Goal: Transaction & Acquisition: Download file/media

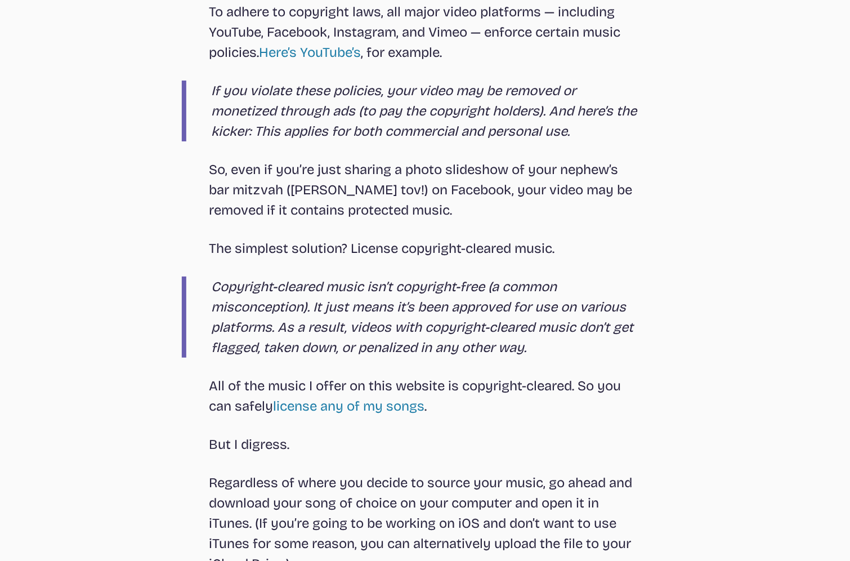
scroll to position [1175, 0]
click at [329, 405] on link "license any of my songs" at bounding box center [348, 407] width 151 height 16
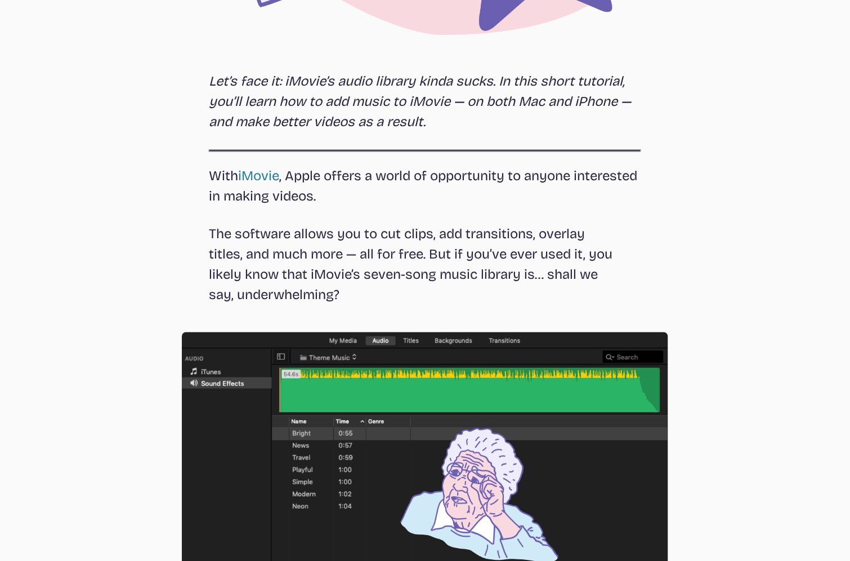
select select "most popular"
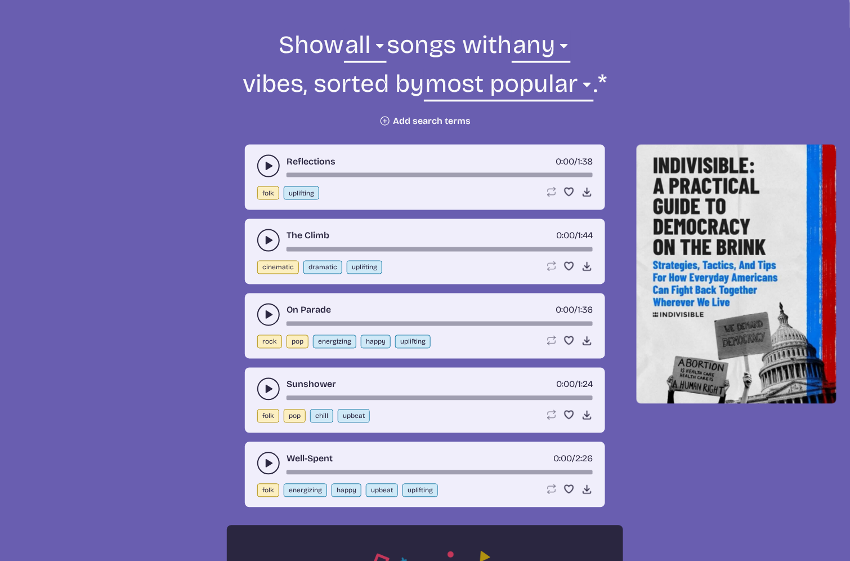
click at [263, 310] on icon "play-pause toggle" at bounding box center [268, 314] width 11 height 11
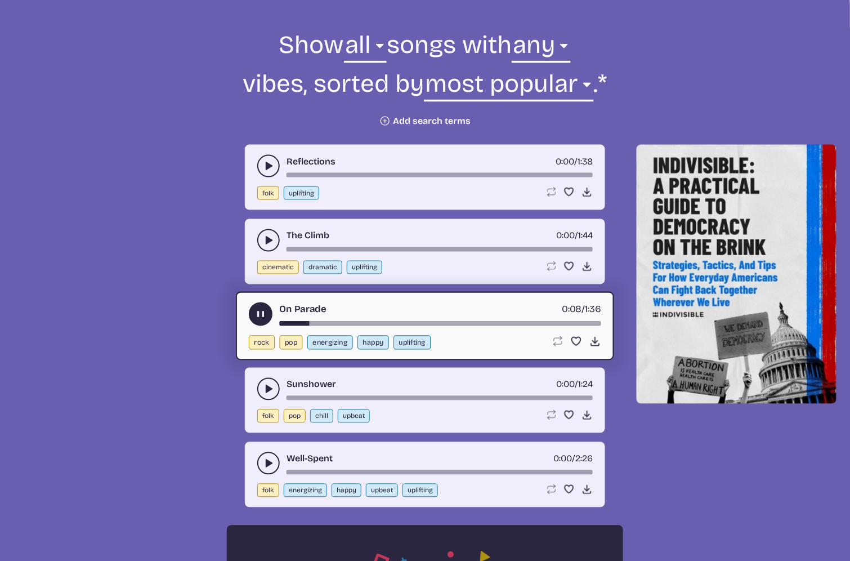
click at [260, 420] on button "play-pause toggle" at bounding box center [268, 463] width 23 height 23
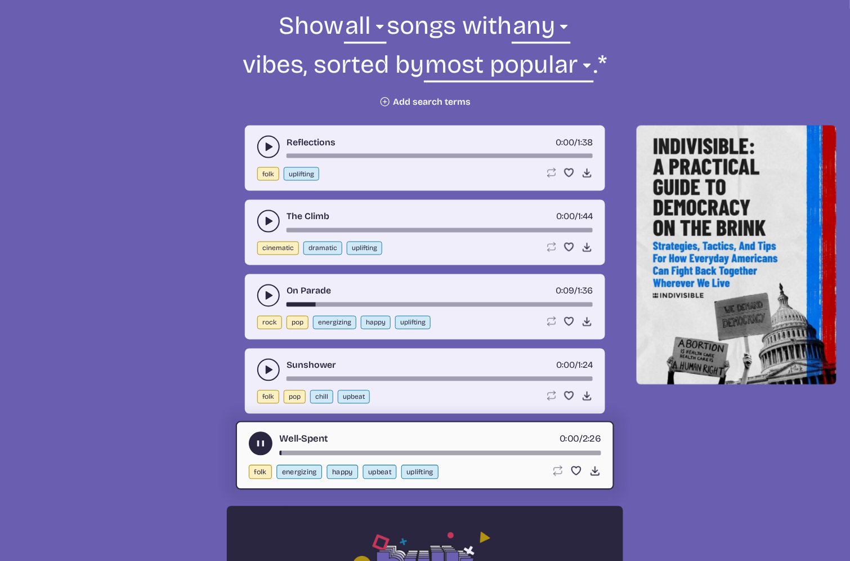
scroll to position [424, 0]
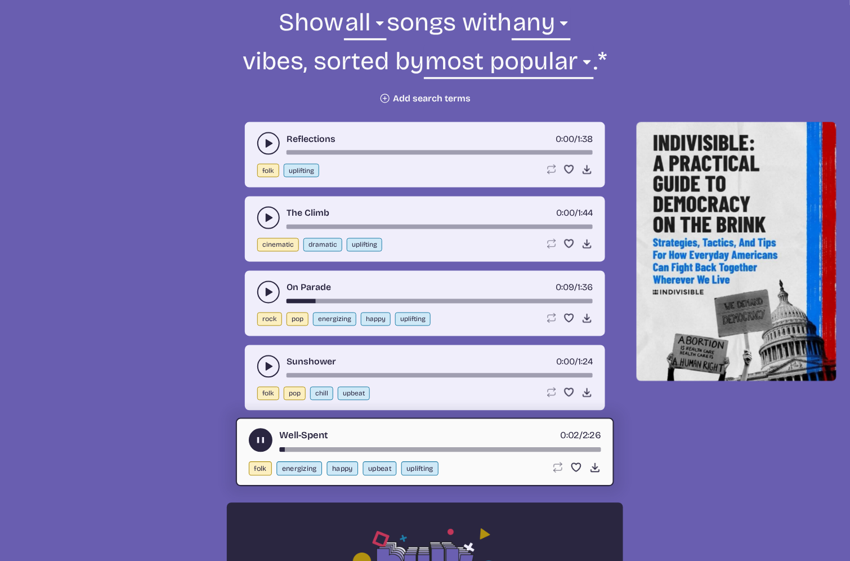
click at [266, 128] on div "Reflections 0:00 / 1:38 folk uplifting Loop song Loop this song. Favorite song …" at bounding box center [425, 154] width 360 height 65
click at [266, 138] on icon "play-pause toggle" at bounding box center [268, 143] width 11 height 11
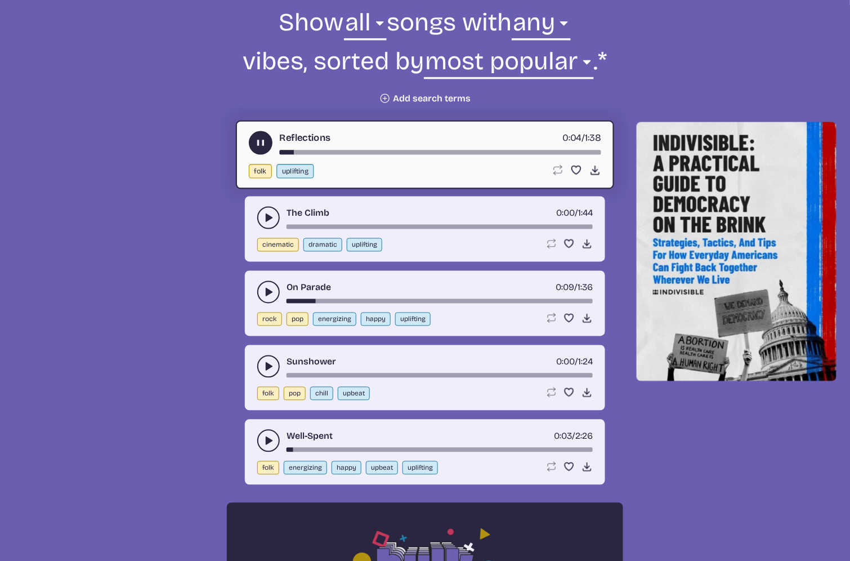
click at [260, 218] on button "play-pause toggle" at bounding box center [268, 218] width 23 height 23
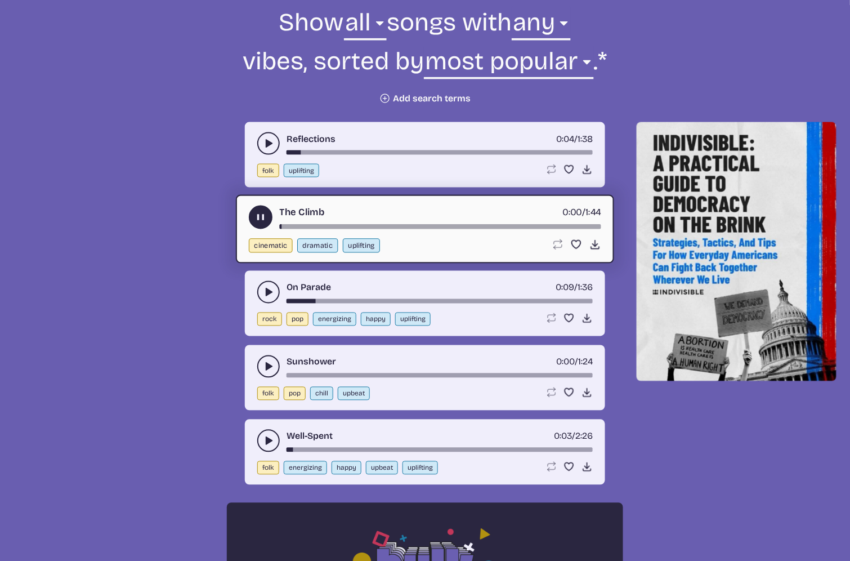
click at [261, 289] on button "play-pause toggle" at bounding box center [268, 292] width 23 height 23
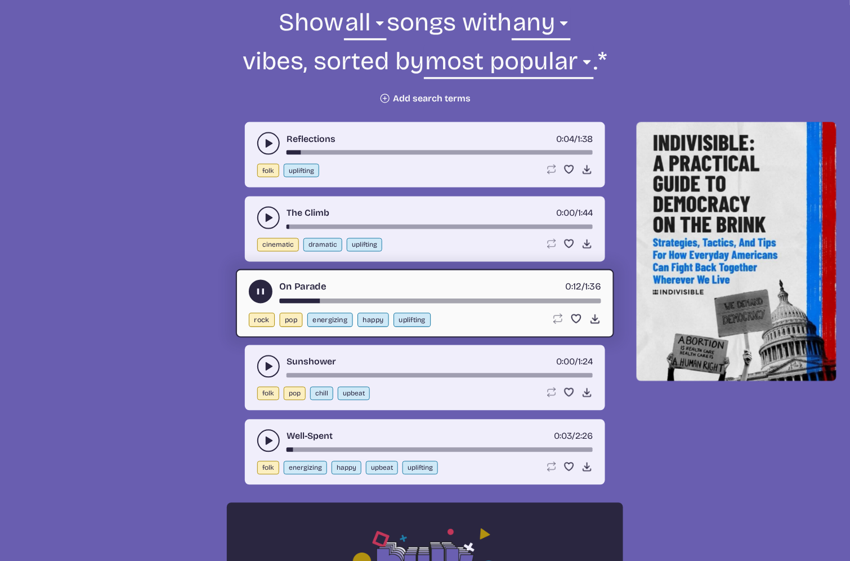
click at [356, 296] on div "On Parade 0:12 / 1:36" at bounding box center [425, 292] width 352 height 24
click at [268, 368] on use "play-pause toggle" at bounding box center [268, 366] width 11 height 11
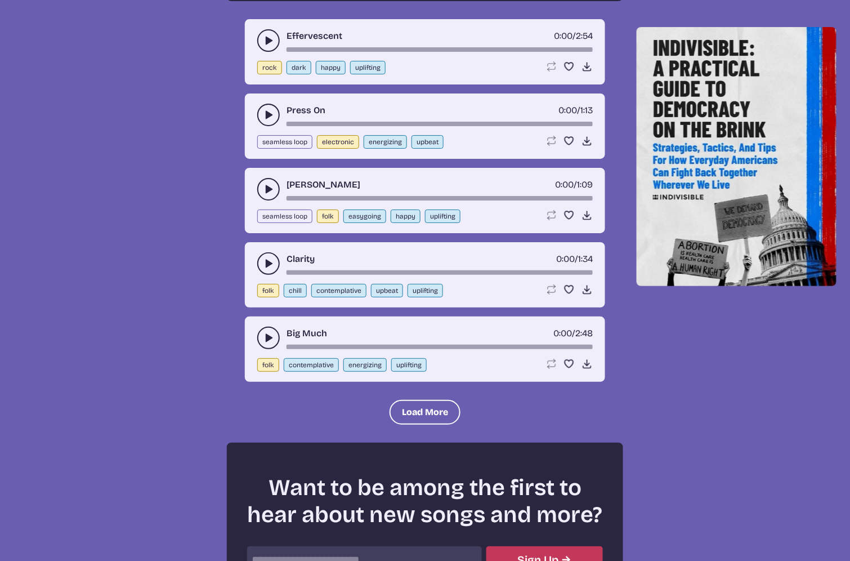
scroll to position [1198, 0]
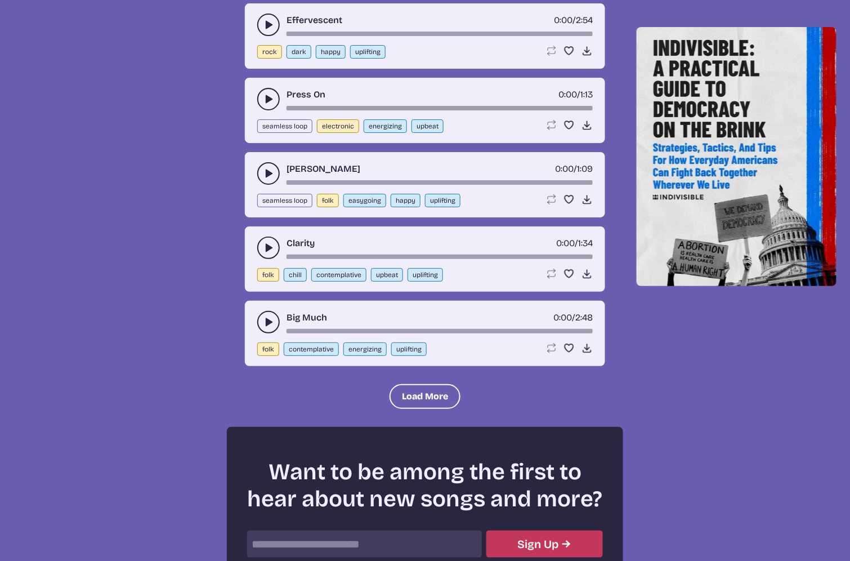
click at [266, 319] on button "play-pause toggle" at bounding box center [268, 322] width 23 height 23
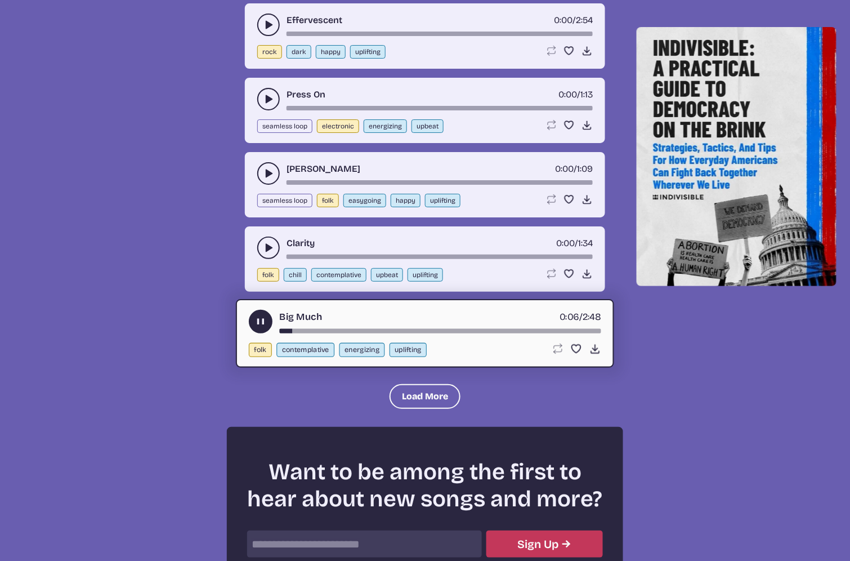
click at [428, 333] on div "song-time-bar" at bounding box center [440, 331] width 321 height 5
click at [419, 388] on button "Load More" at bounding box center [425, 396] width 71 height 25
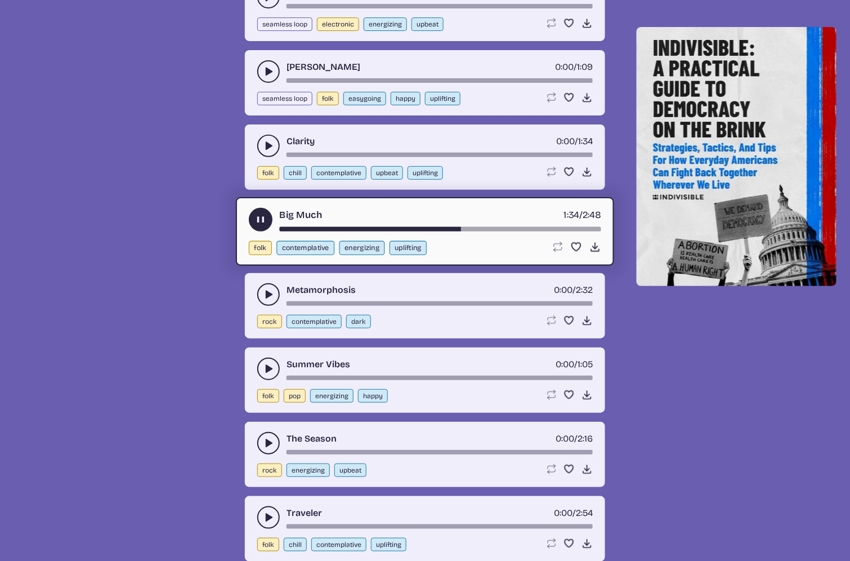
scroll to position [1302, 0]
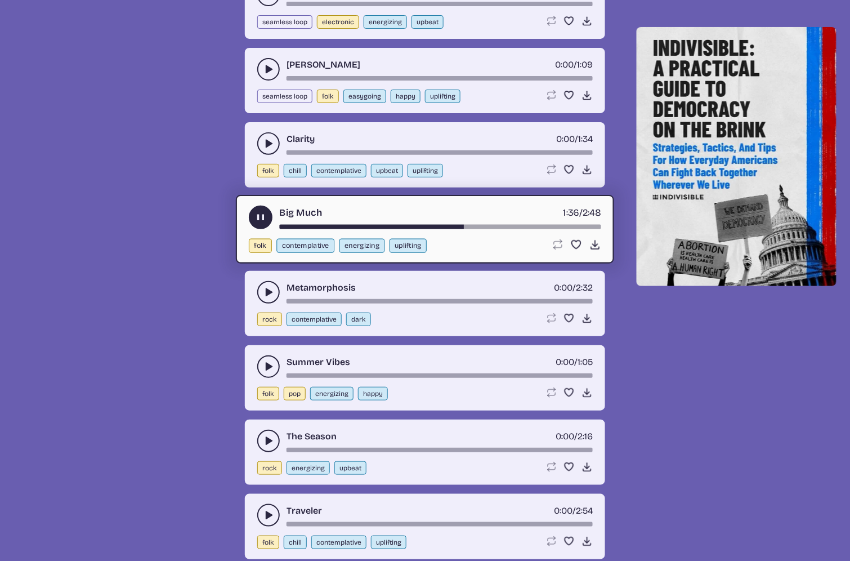
click at [259, 289] on button "play-pause toggle" at bounding box center [268, 292] width 23 height 23
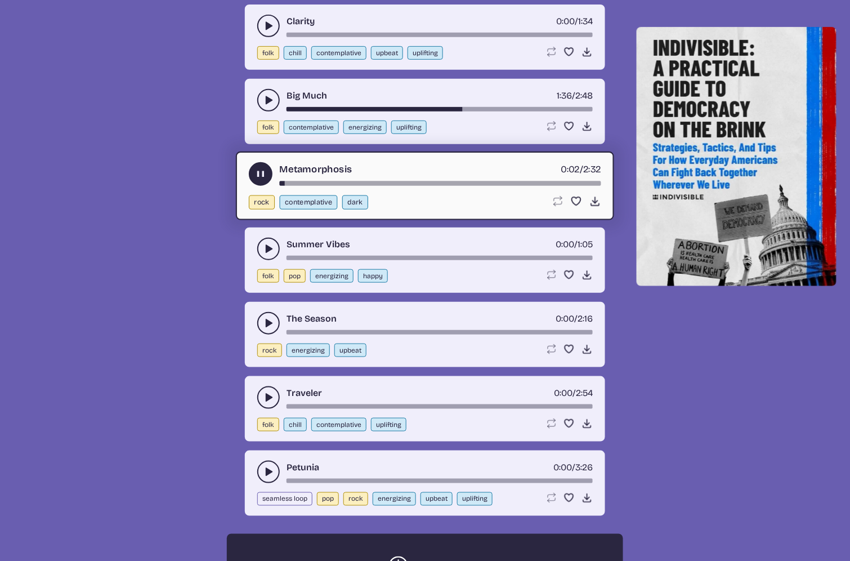
scroll to position [1425, 0]
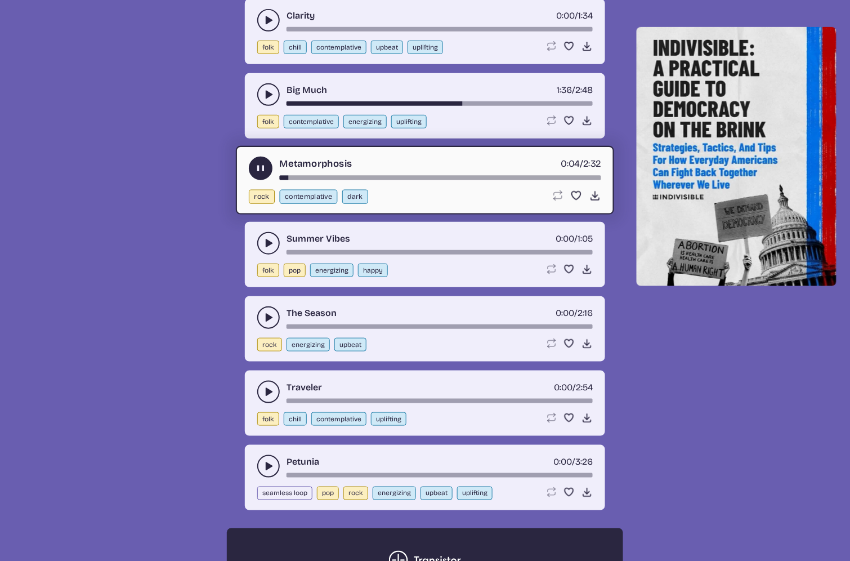
click at [268, 420] on use "play-pause toggle" at bounding box center [268, 466] width 11 height 11
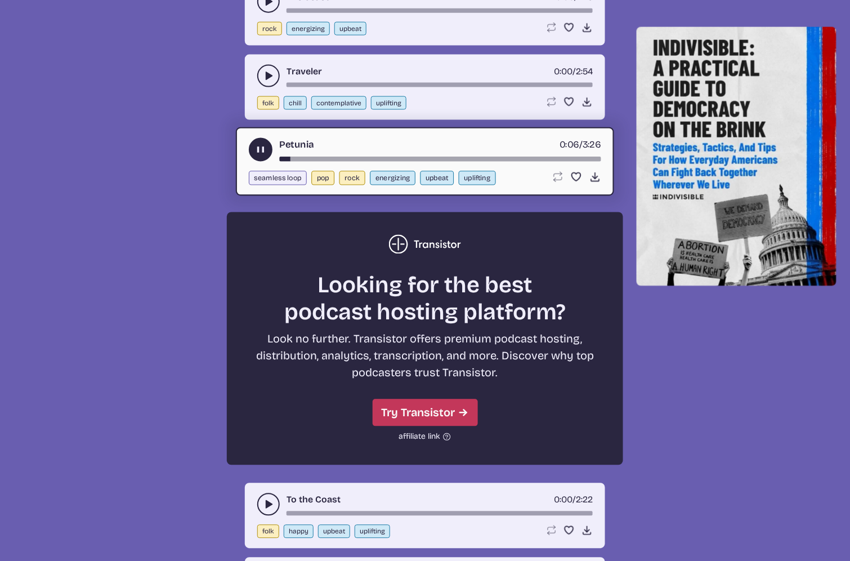
scroll to position [1517, 0]
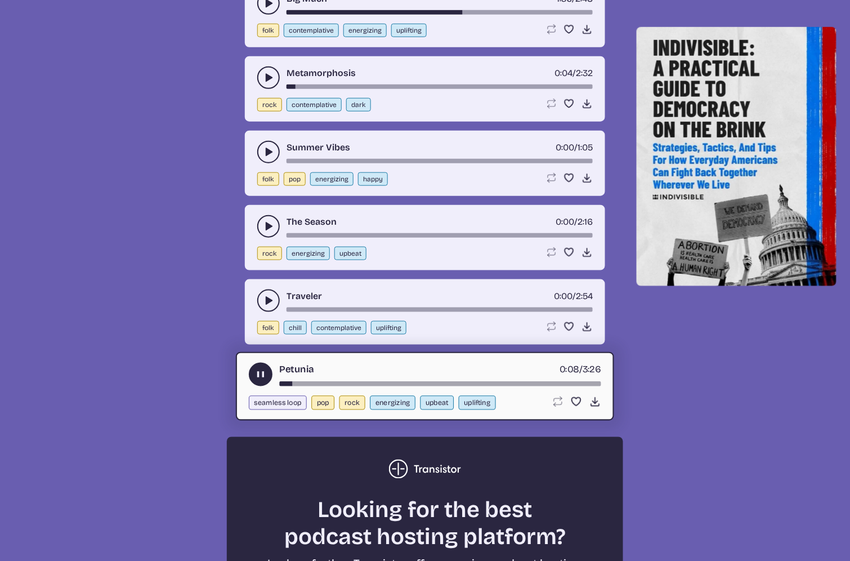
click at [257, 379] on use "play-pause toggle" at bounding box center [261, 375] width 12 height 12
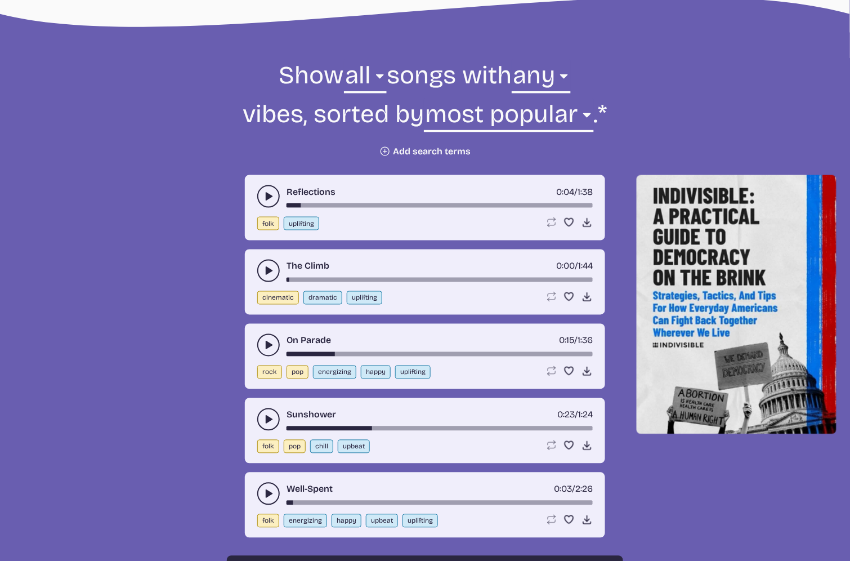
scroll to position [350, 0]
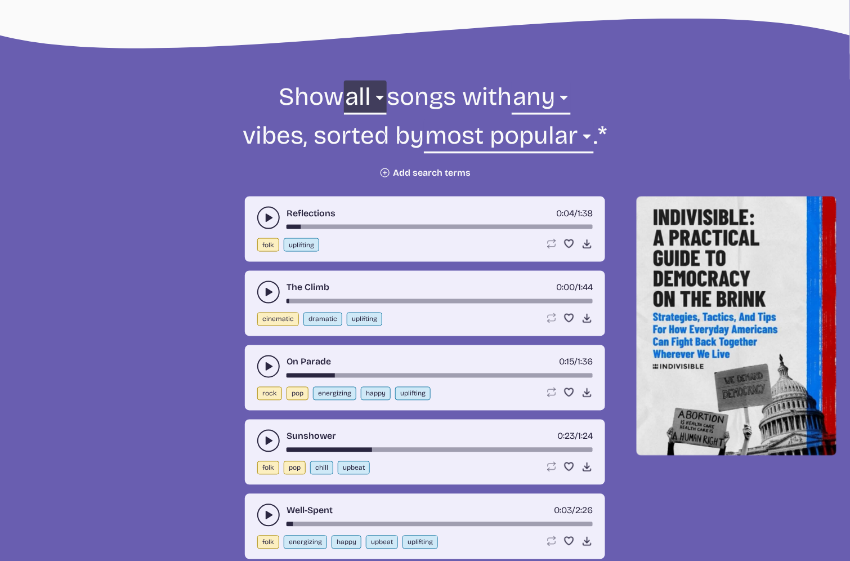
select select "folk"
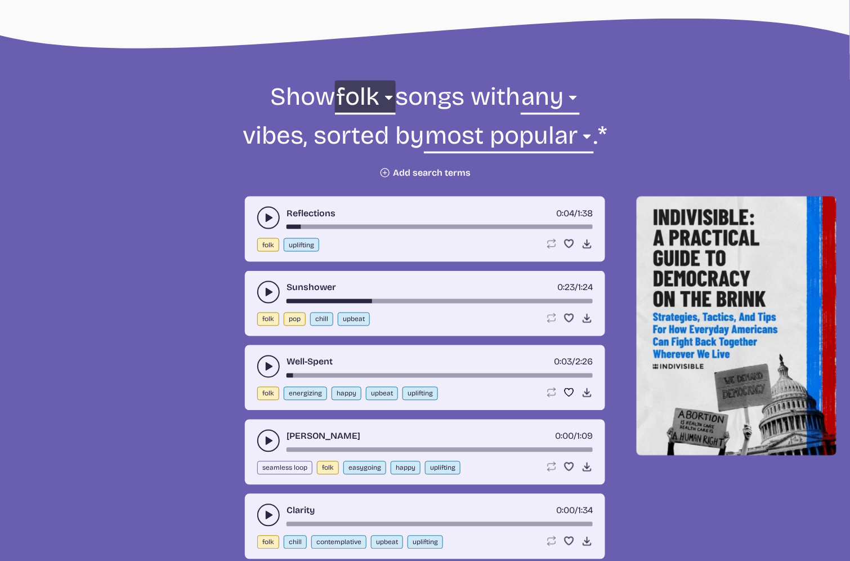
scroll to position [350, 0]
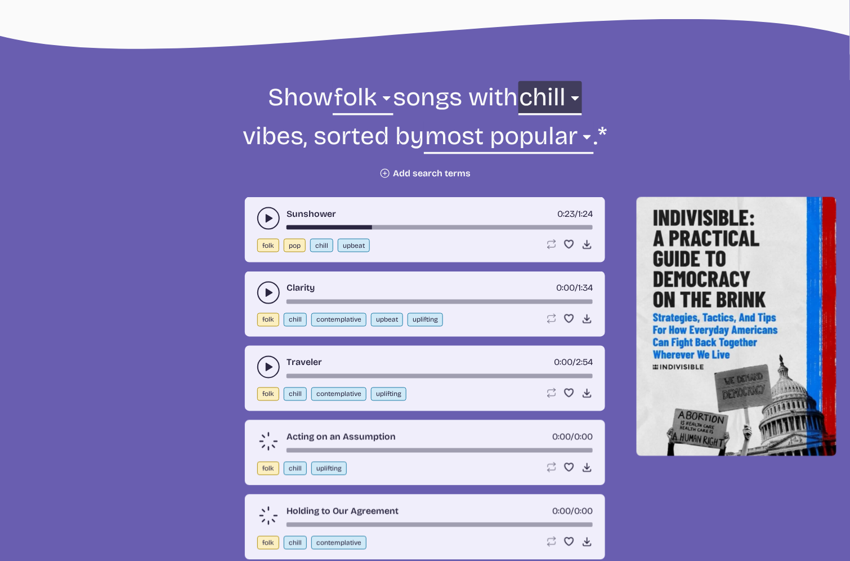
scroll to position [349, 0]
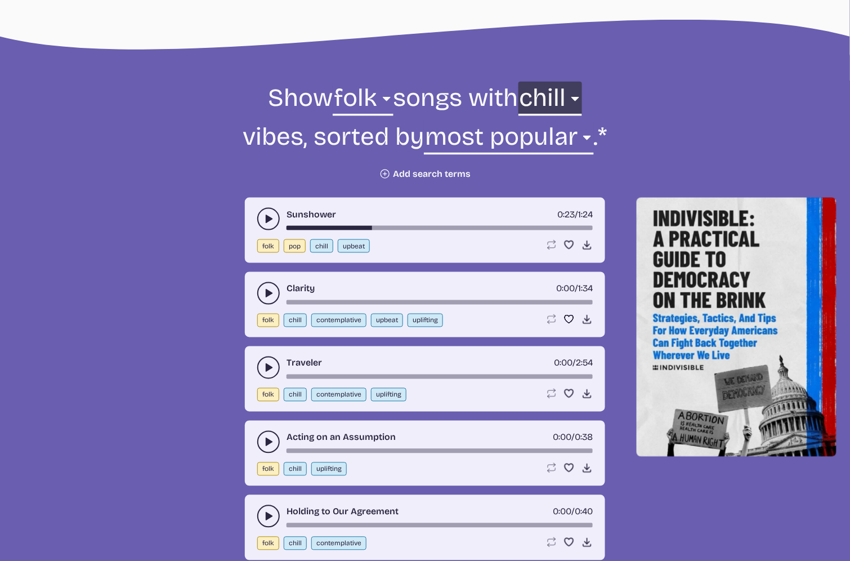
select select "contemplative"
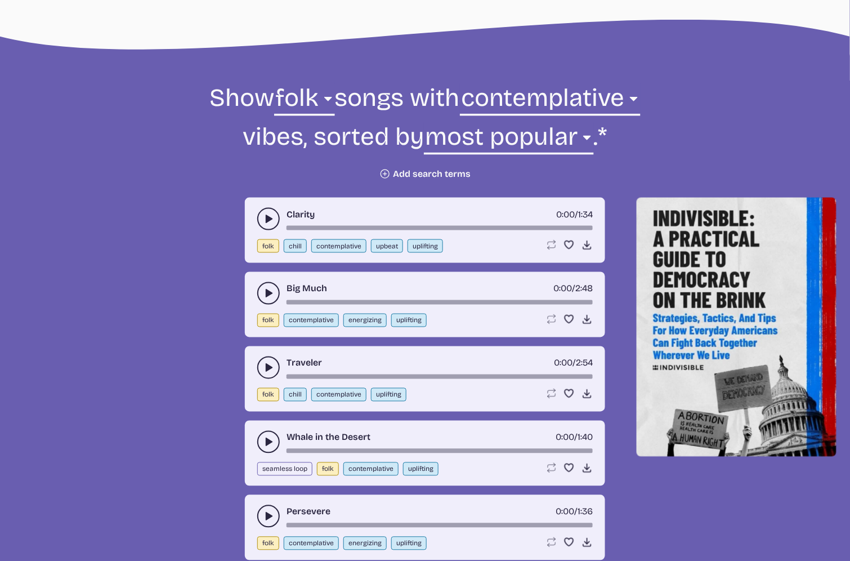
click at [262, 216] on button "play-pause toggle" at bounding box center [268, 219] width 23 height 23
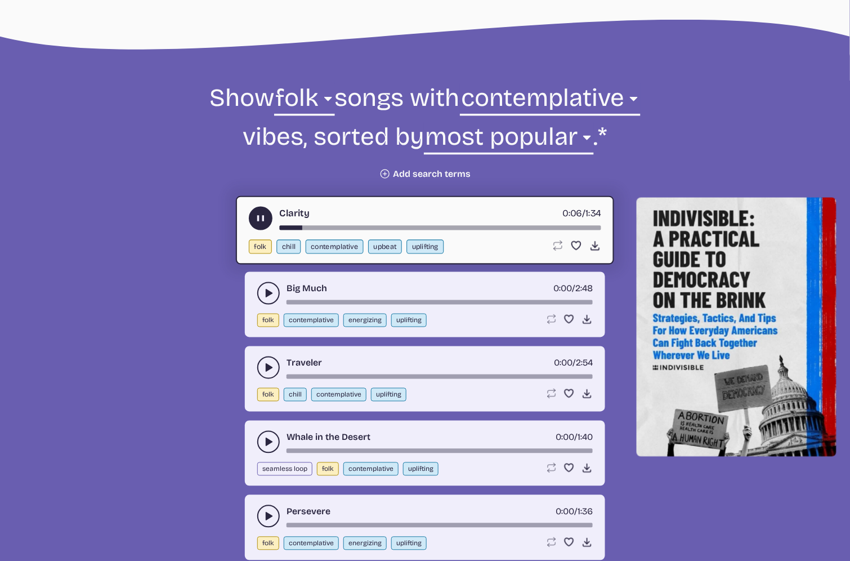
click at [267, 293] on use "play-pause toggle" at bounding box center [268, 293] width 11 height 11
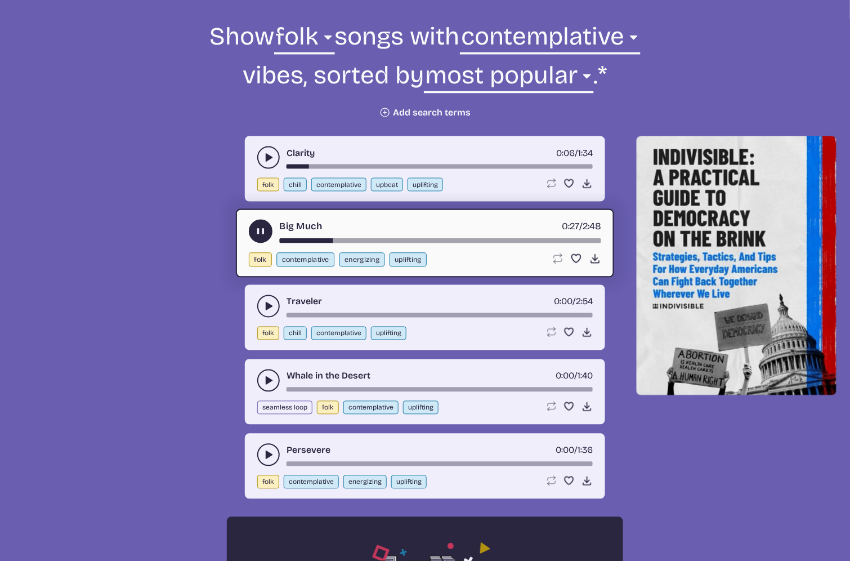
scroll to position [413, 0]
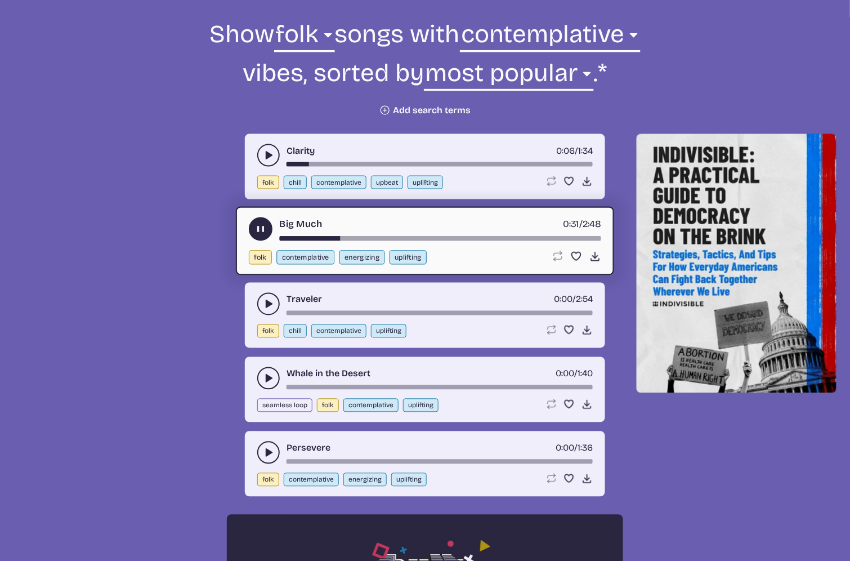
click at [266, 151] on use "play-pause toggle" at bounding box center [268, 155] width 11 height 11
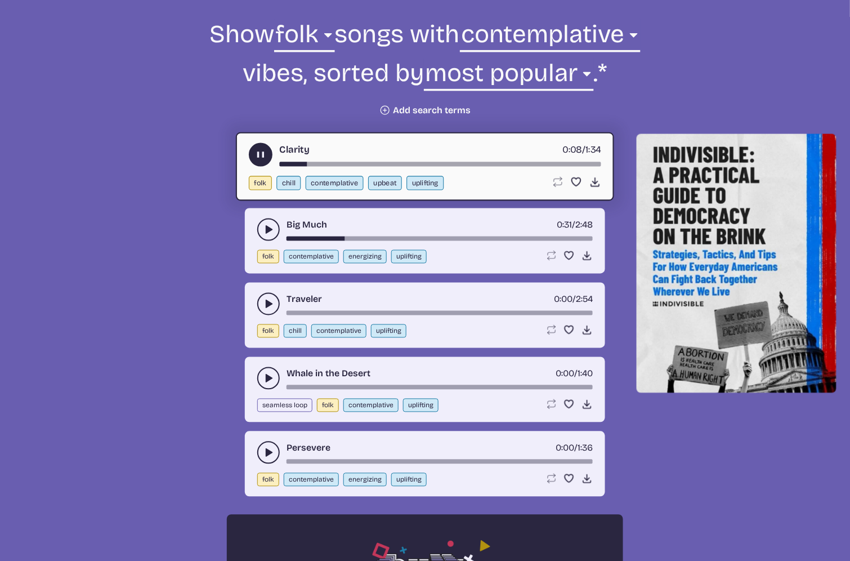
click at [253, 150] on button "play-pause toggle" at bounding box center [261, 155] width 24 height 24
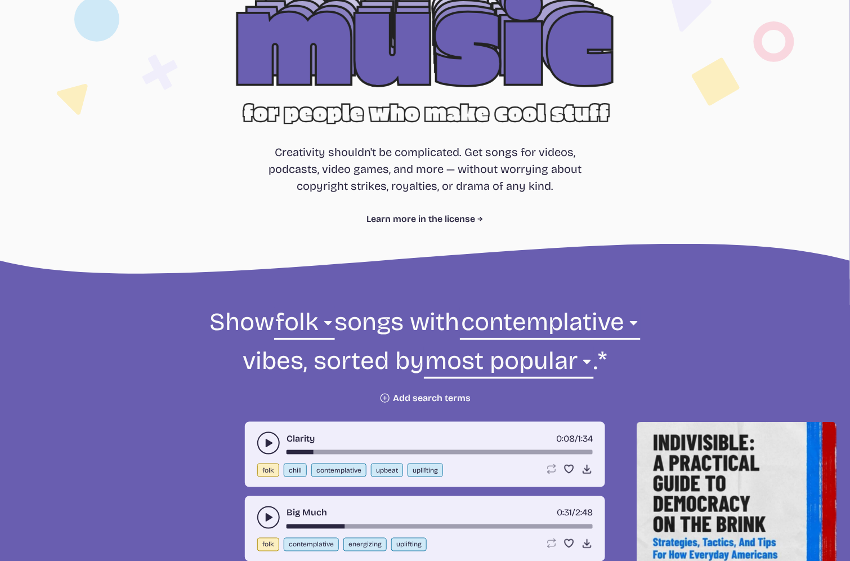
scroll to position [107, 0]
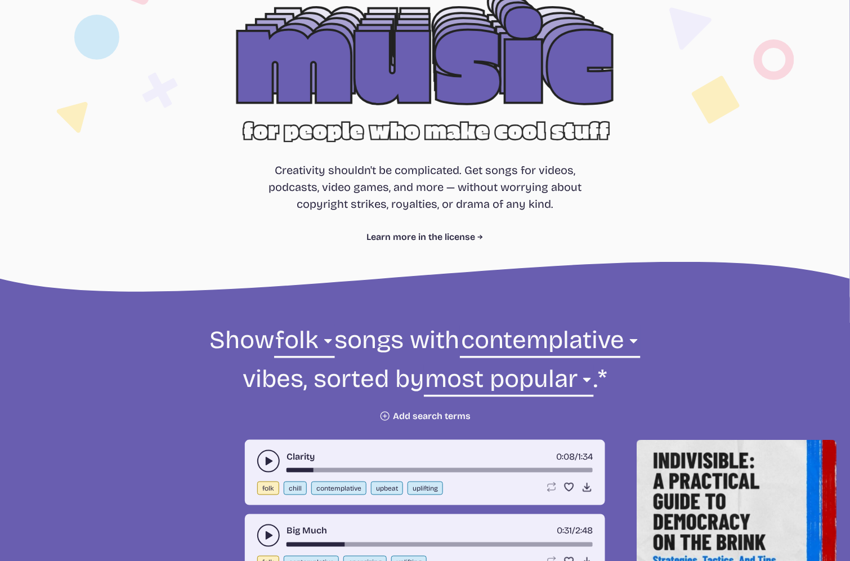
click at [386, 416] on icon "Plus icon" at bounding box center [384, 415] width 11 height 11
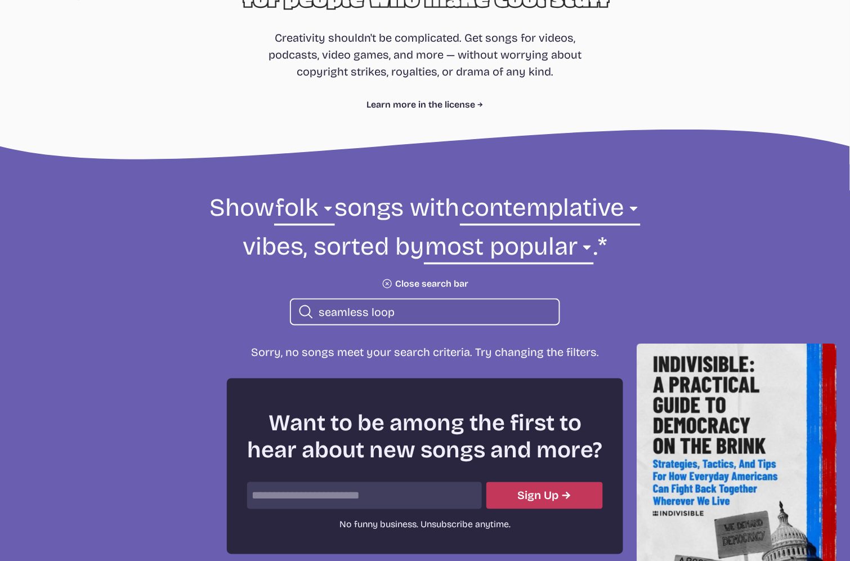
scroll to position [241, 0]
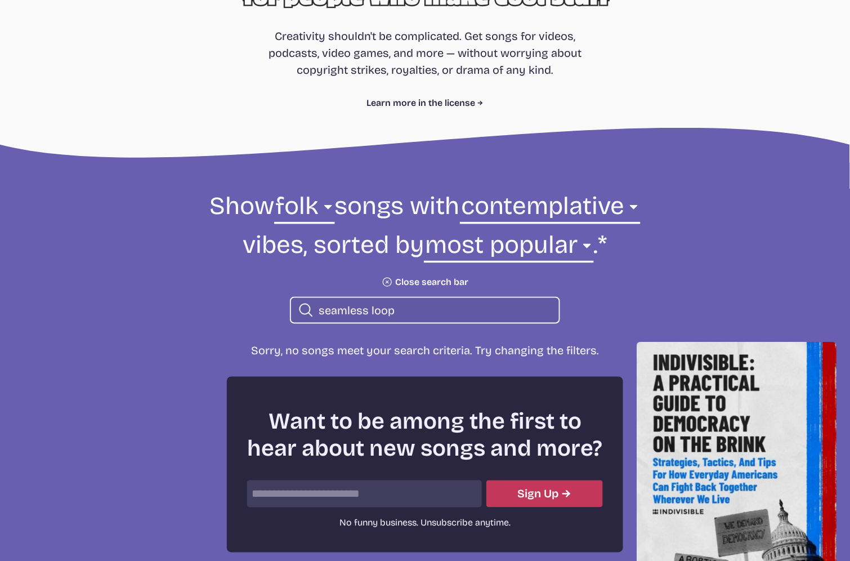
type input "seamless loop"
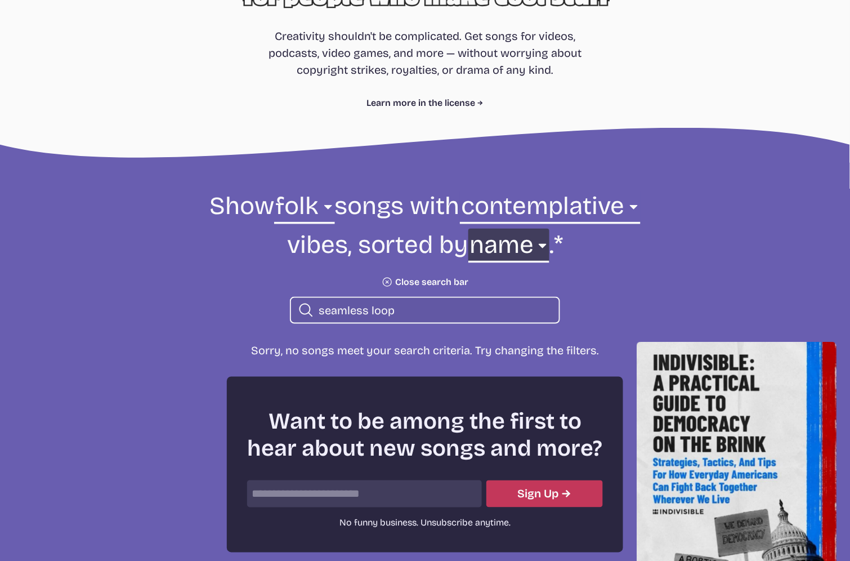
select select "most popular"
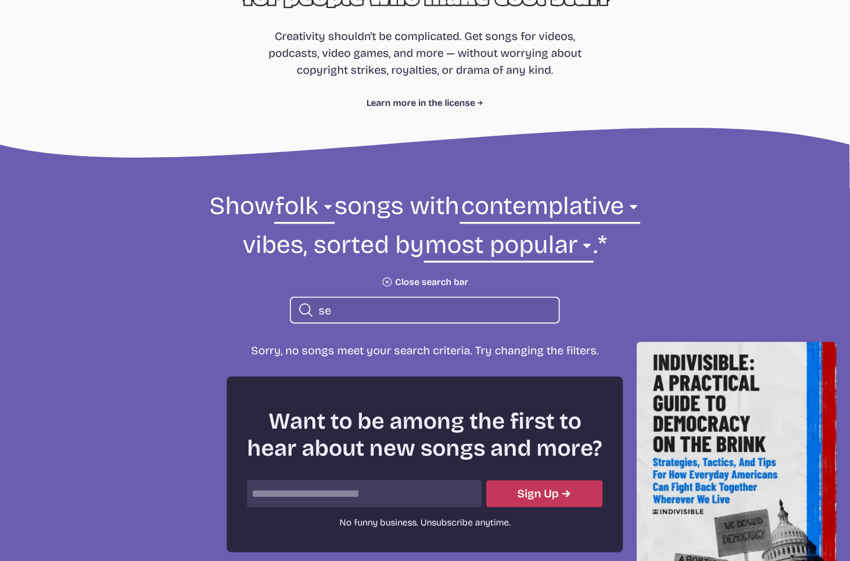
type input "s"
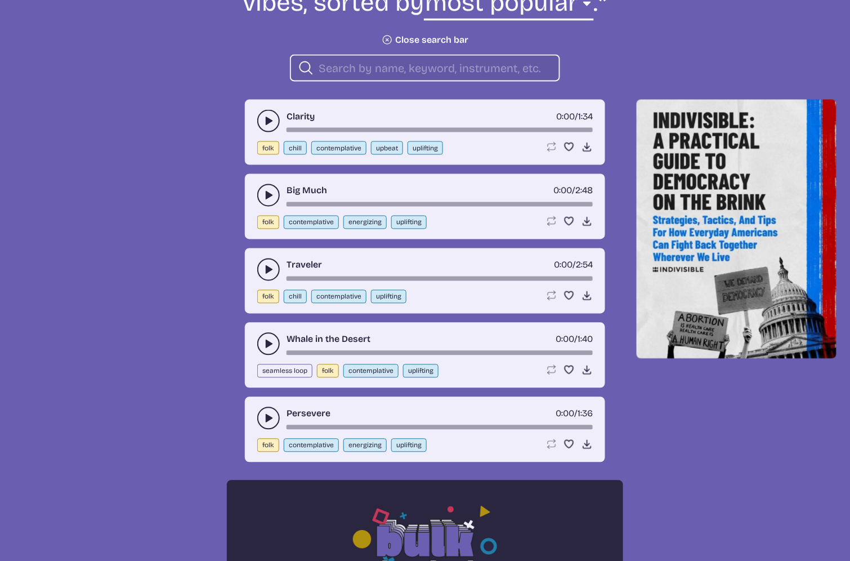
scroll to position [488, 0]
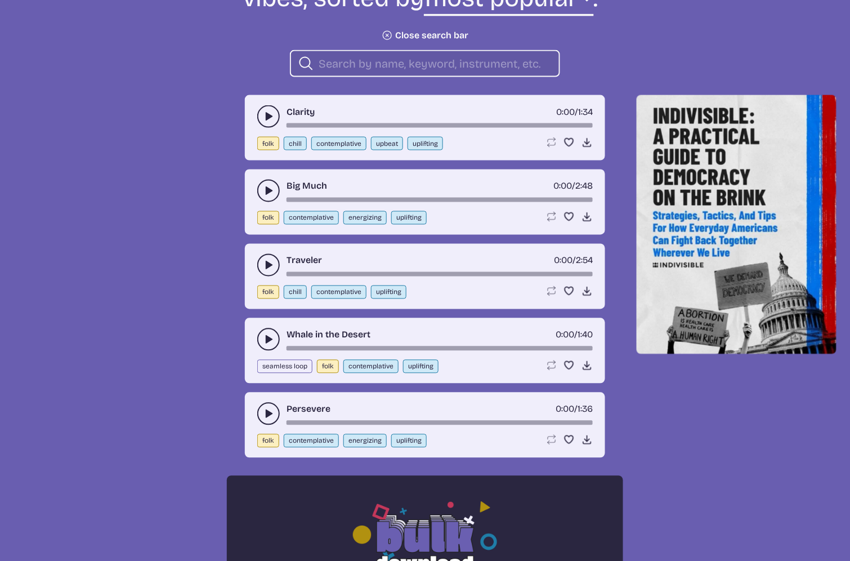
click at [262, 364] on button "seamless loop" at bounding box center [284, 367] width 55 height 14
type input "seamless loop"
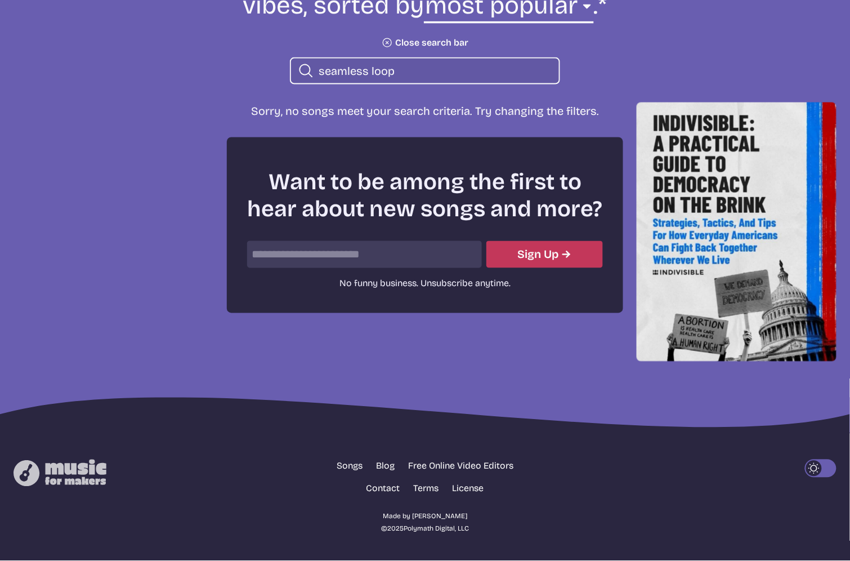
scroll to position [402, 0]
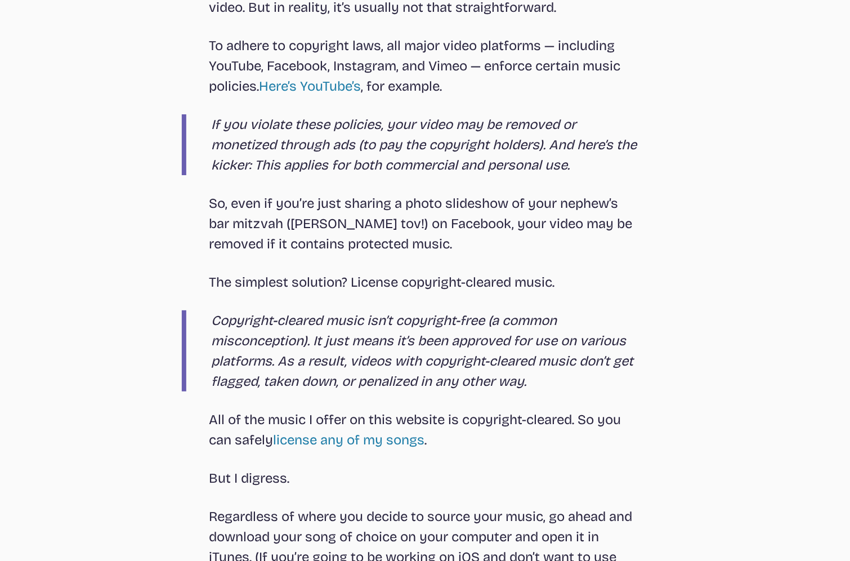
scroll to position [1187, 0]
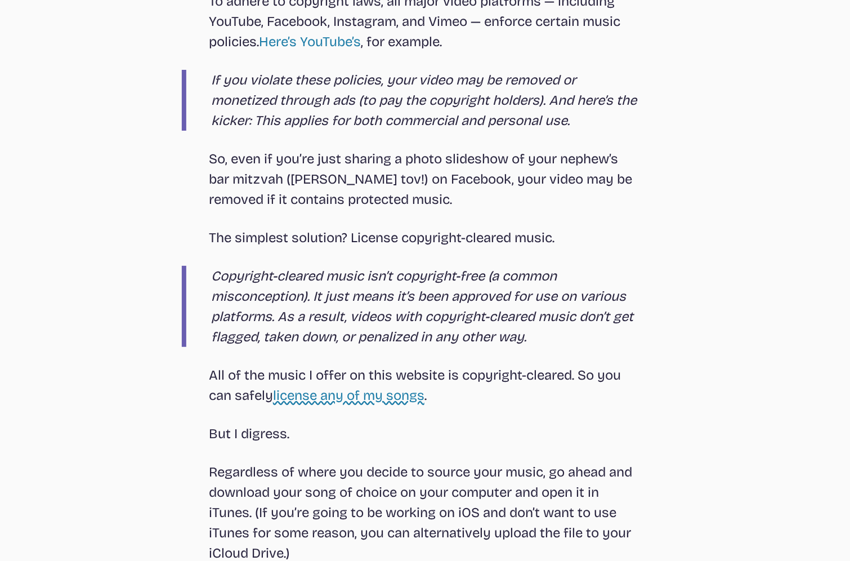
click at [331, 397] on link "license any of my songs" at bounding box center [348, 395] width 151 height 16
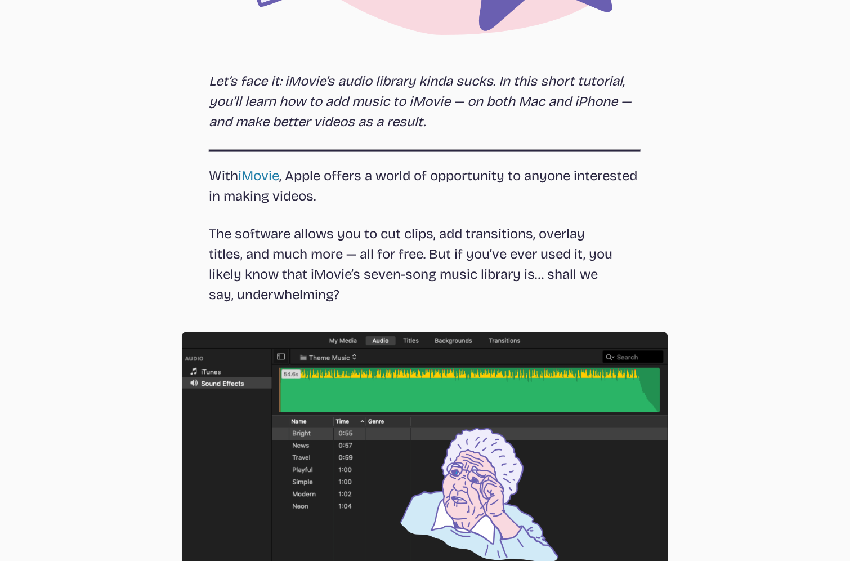
select select "most popular"
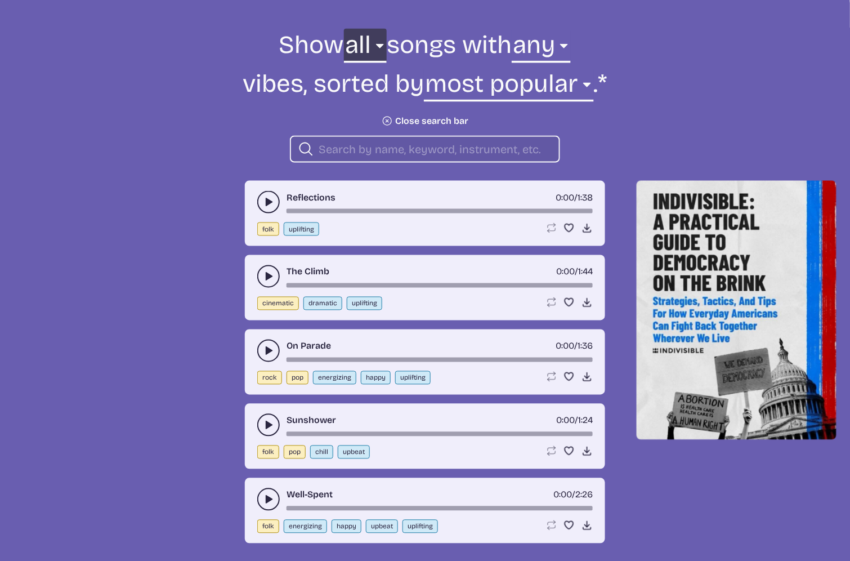
select select "folk"
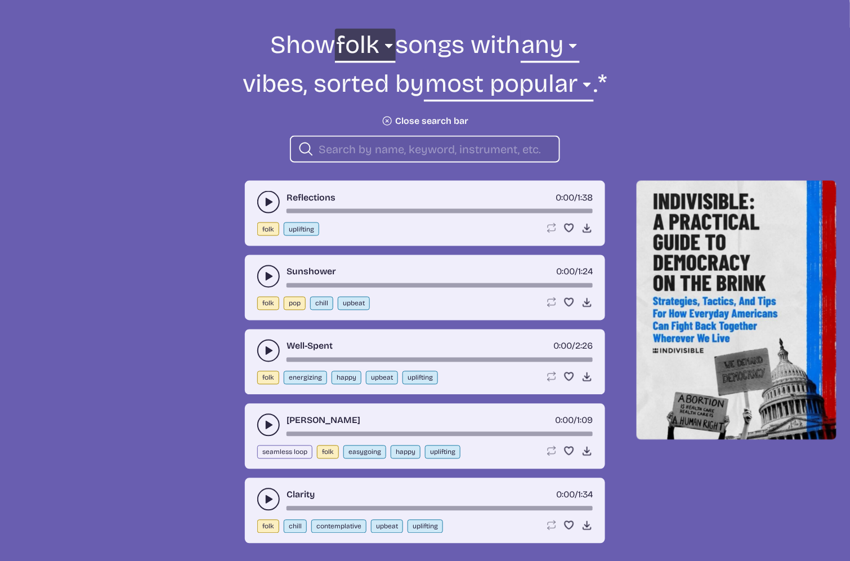
scroll to position [401, 0]
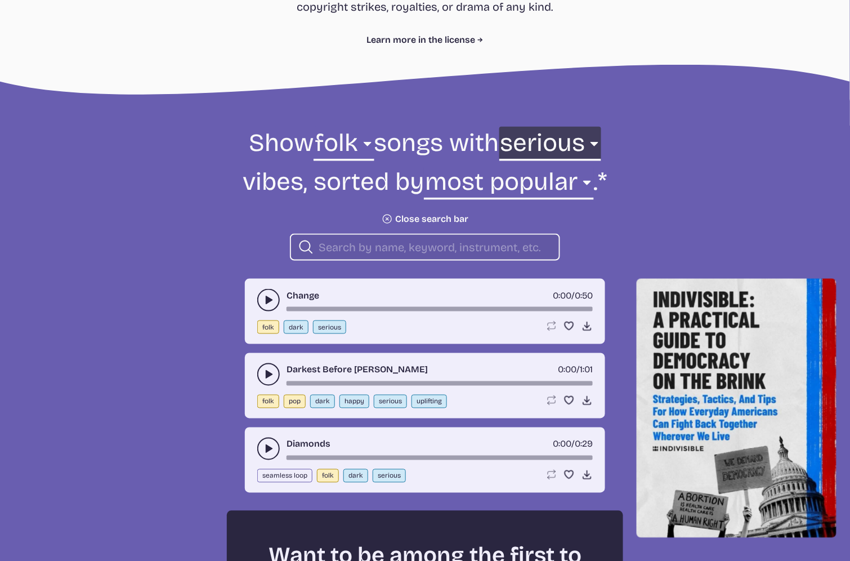
scroll to position [298, 0]
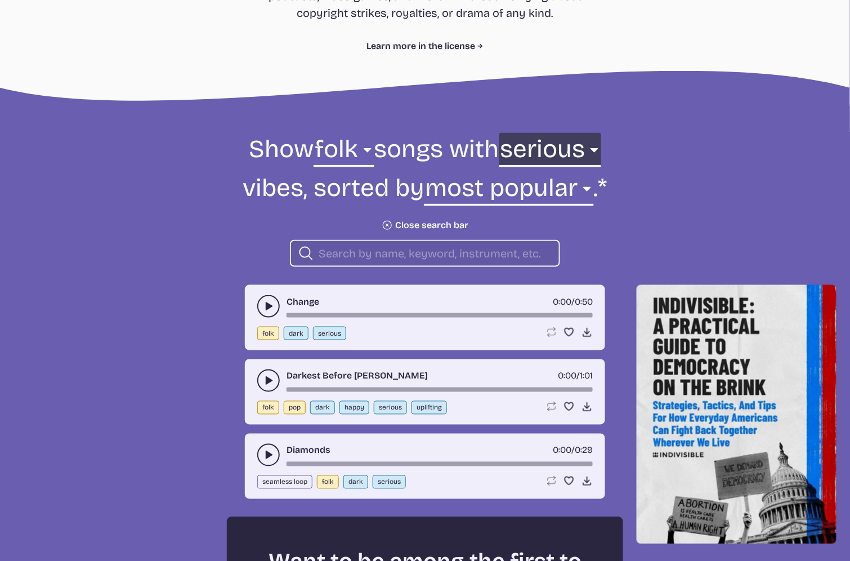
select select "chill"
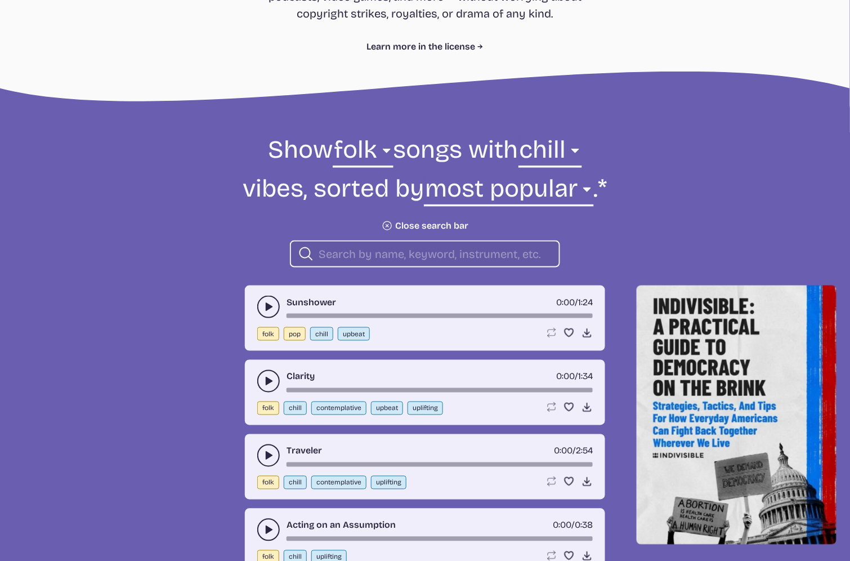
click at [269, 420] on button "play-pause toggle" at bounding box center [268, 455] width 23 height 23
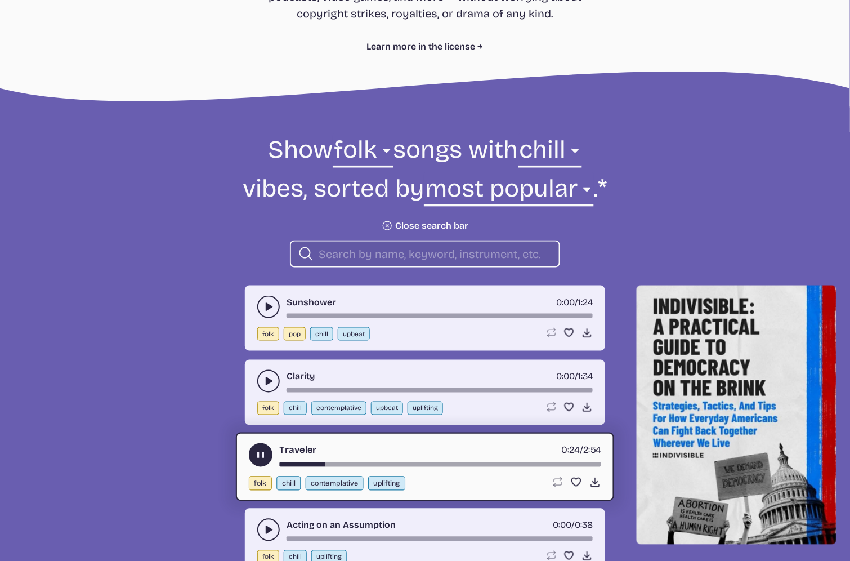
click at [259, 420] on use "play-pause toggle" at bounding box center [261, 455] width 12 height 12
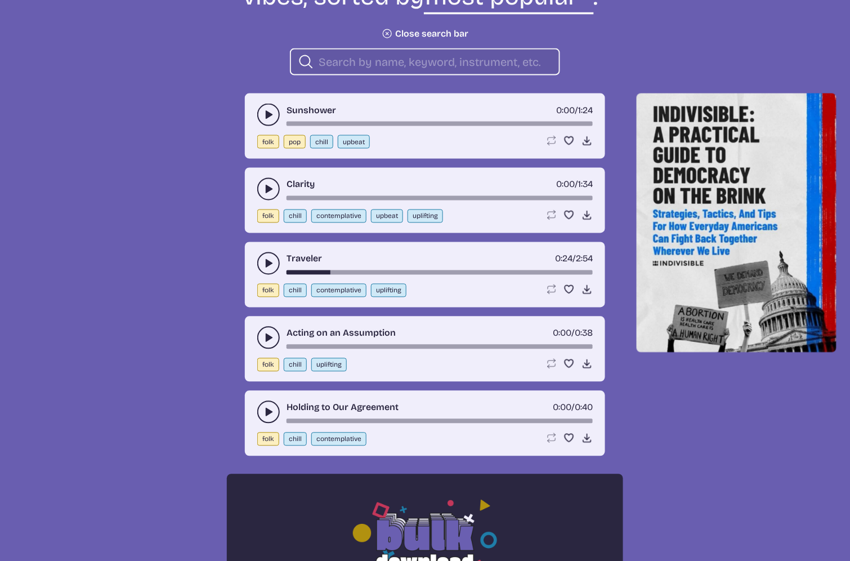
scroll to position [449, 0]
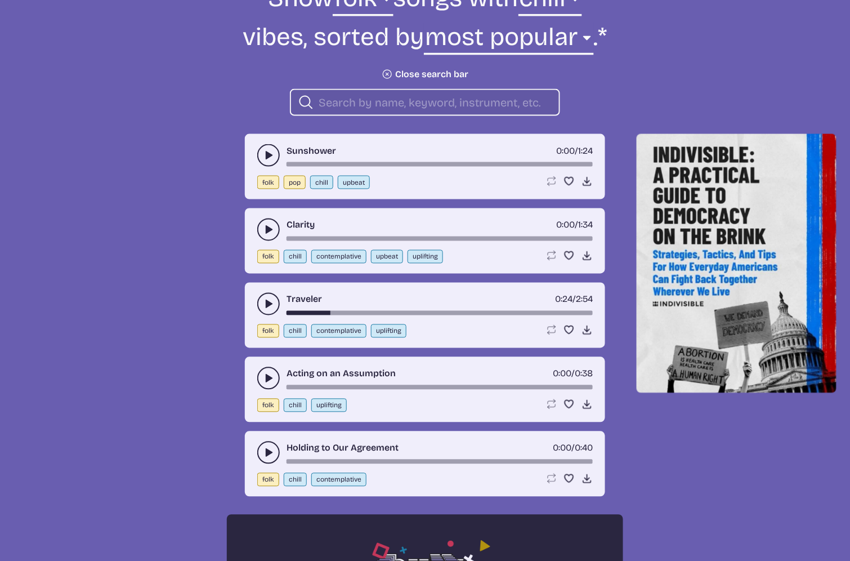
click at [266, 299] on use "play-pause toggle" at bounding box center [268, 303] width 11 height 11
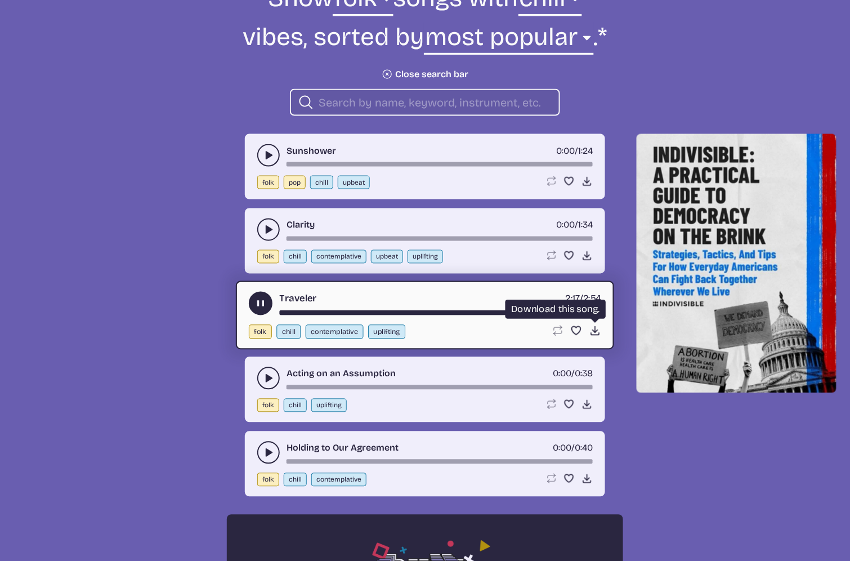
click at [596, 326] on use at bounding box center [595, 331] width 12 height 12
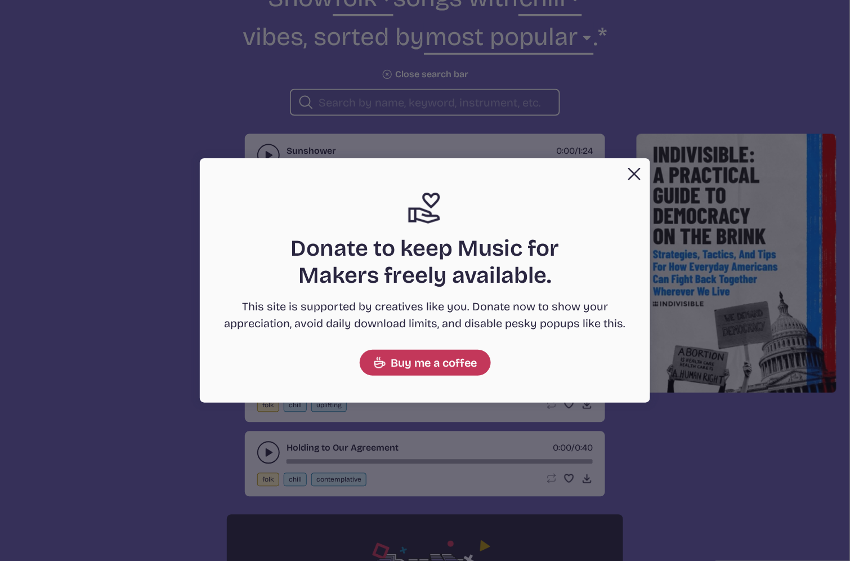
click at [627, 178] on button "Close" at bounding box center [634, 174] width 23 height 23
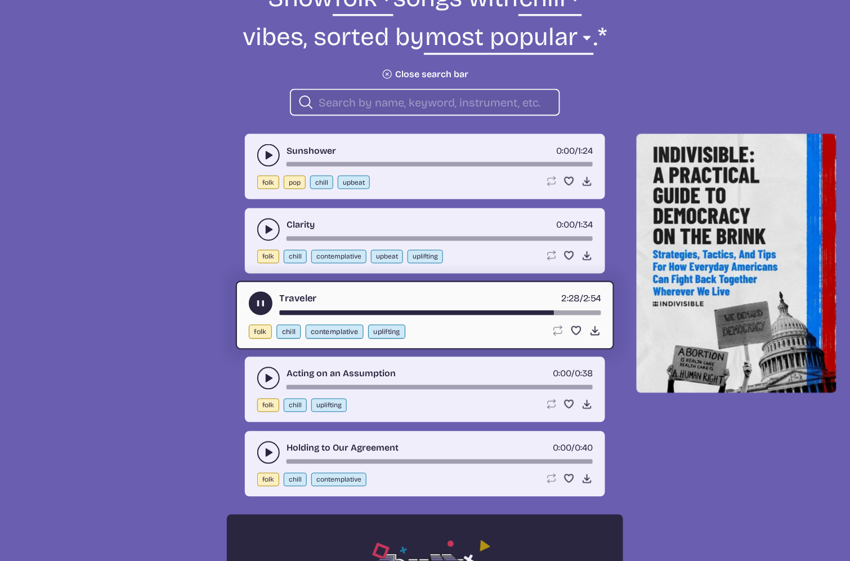
click at [257, 301] on use "play-pause toggle" at bounding box center [261, 304] width 12 height 12
